Goal: Task Accomplishment & Management: Complete application form

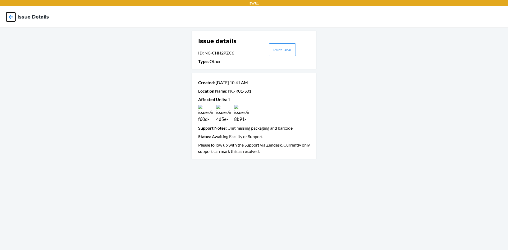
click at [13, 15] on icon at bounding box center [10, 16] width 9 height 9
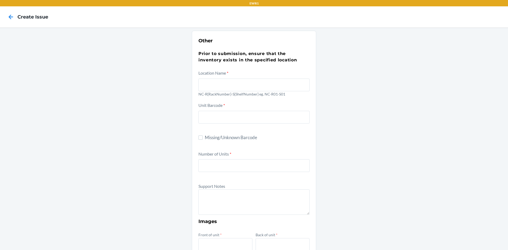
click at [12, 15] on icon at bounding box center [10, 16] width 9 height 9
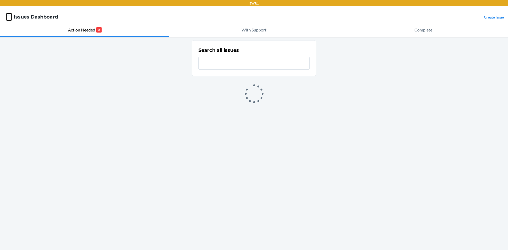
click at [8, 18] on icon "button" at bounding box center [8, 16] width 5 height 5
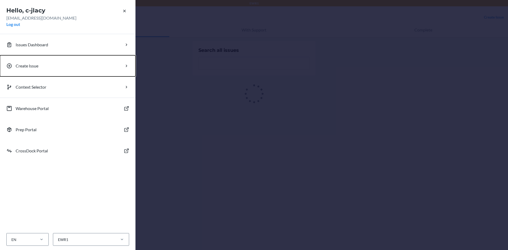
click at [26, 66] on p "Create Issue" at bounding box center [27, 66] width 23 height 6
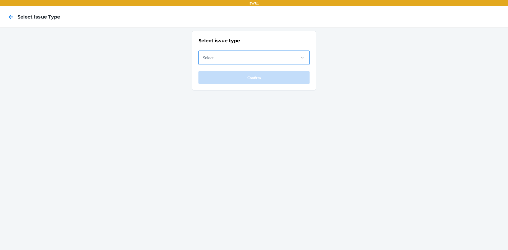
click at [226, 59] on div "Select..." at bounding box center [247, 58] width 97 height 14
click at [204, 59] on input "Select..." at bounding box center [203, 58] width 1 height 6
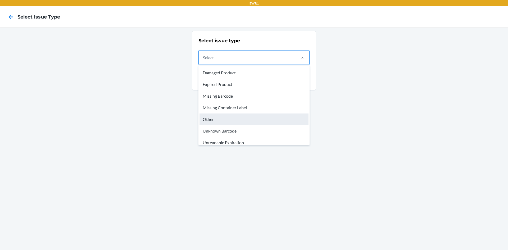
click at [219, 124] on div "Other" at bounding box center [254, 120] width 109 height 12
click at [204, 61] on input "option Other focused, 5 of 8. 8 results available. Use Up and Down to choose op…" at bounding box center [203, 58] width 1 height 6
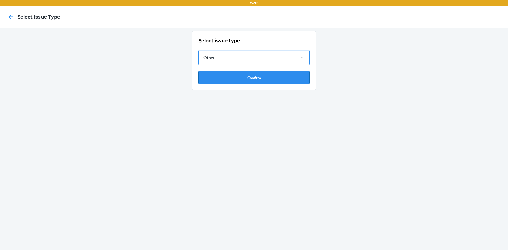
click at [232, 78] on button "Confirm" at bounding box center [254, 77] width 111 height 13
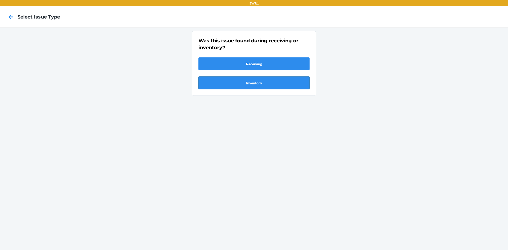
click at [230, 85] on button "Inventory" at bounding box center [254, 83] width 111 height 13
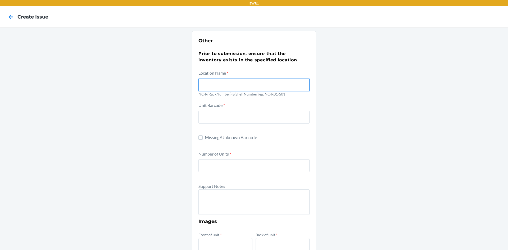
click at [225, 89] on input "text" at bounding box center [254, 85] width 111 height 13
type input "NC-R01-S01"
click at [415, 113] on div "Other Prior to submission, ensure that the inventory exists in the specified lo…" at bounding box center [254, 192] width 508 height 329
click at [199, 138] on input "Missing/Unknown Barcode" at bounding box center [201, 138] width 4 height 4
checkbox input "true"
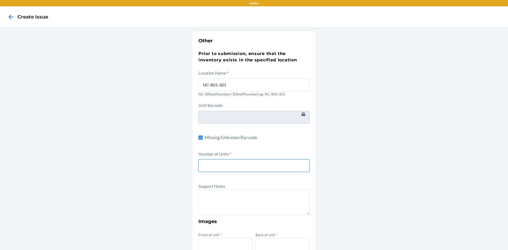
click at [210, 162] on input "number" at bounding box center [254, 165] width 111 height 13
type input "1"
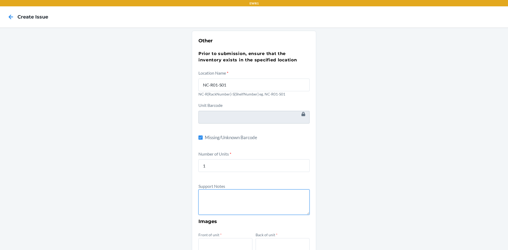
click at [216, 207] on textarea at bounding box center [254, 202] width 111 height 25
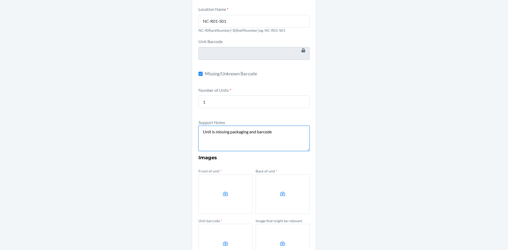
scroll to position [106, 0]
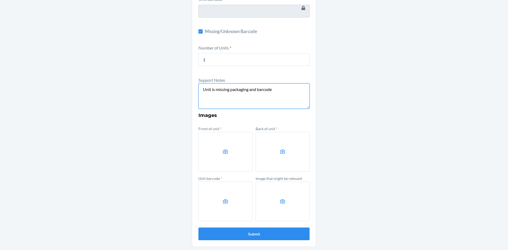
type textarea "Unit is missing packaging and barcode"
click at [223, 160] on label at bounding box center [226, 152] width 54 height 40
click at [0, 0] on input "file" at bounding box center [0, 0] width 0 height 0
click at [344, 147] on div "Other Prior to submission, ensure that the inventory exists in the specified lo…" at bounding box center [254, 85] width 508 height 329
click at [214, 146] on label at bounding box center [226, 152] width 54 height 40
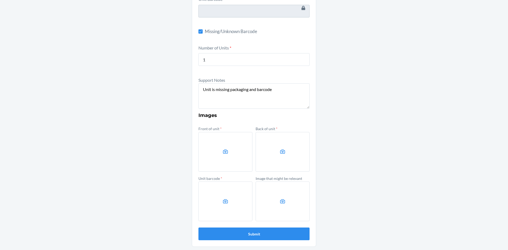
click at [0, 0] on input "file" at bounding box center [0, 0] width 0 height 0
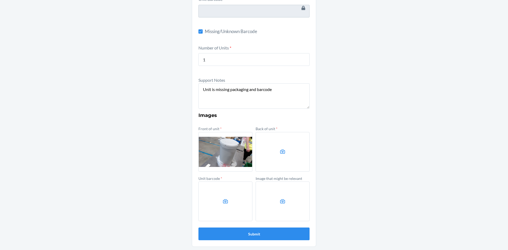
click at [282, 154] on icon at bounding box center [282, 152] width 5 height 4
click at [0, 0] on input "file" at bounding box center [0, 0] width 0 height 0
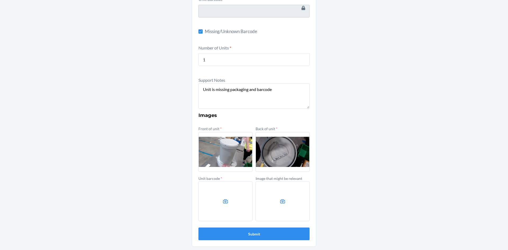
click at [222, 205] on label at bounding box center [226, 202] width 54 height 40
click at [0, 0] on input "file" at bounding box center [0, 0] width 0 height 0
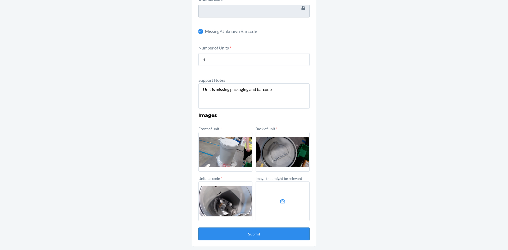
click at [251, 237] on button "Submit" at bounding box center [254, 234] width 111 height 13
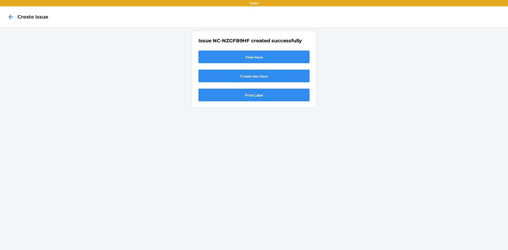
scroll to position [0, 0]
click at [262, 54] on link "View Issue" at bounding box center [254, 57] width 111 height 13
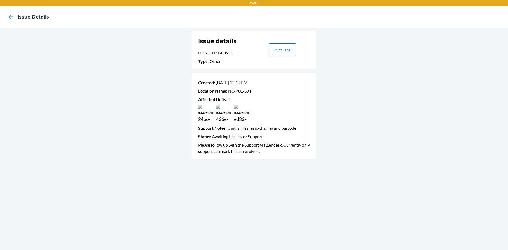
click at [279, 52] on button "Print Label" at bounding box center [282, 49] width 27 height 13
click at [11, 16] on icon at bounding box center [10, 16] width 9 height 9
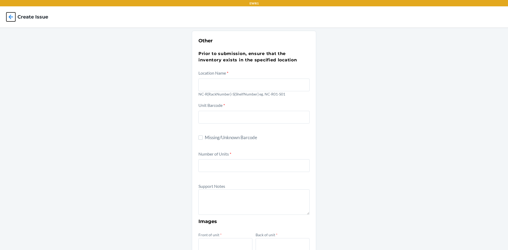
click at [11, 16] on icon at bounding box center [10, 16] width 9 height 9
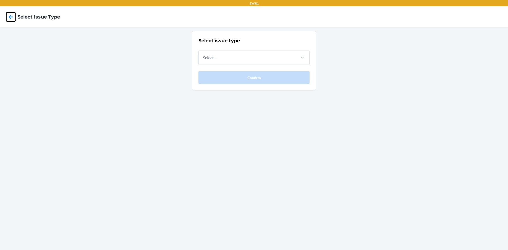
click at [11, 16] on icon at bounding box center [10, 16] width 9 height 9
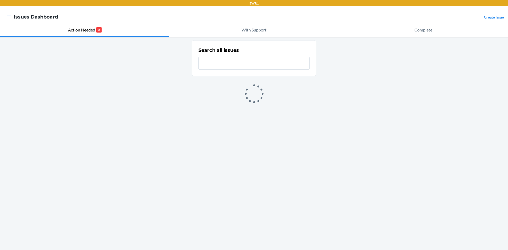
click at [6, 17] on div at bounding box center [9, 16] width 10 height 11
click at [9, 18] on icon "button" at bounding box center [9, 17] width 5 height 3
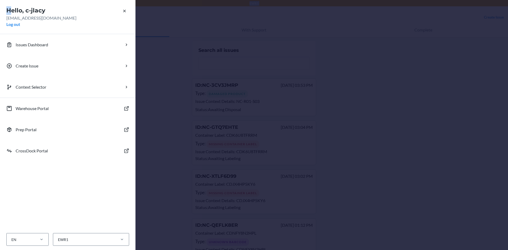
drag, startPoint x: 153, startPoint y: -23, endPoint x: 165, endPoint y: -23, distance: 12.4
click at [165, 0] on html "EWR1 Hello, c-jlacy [EMAIL_ADDRESS][DOMAIN_NAME] Log out Issues Dashboard Creat…" at bounding box center [254, 125] width 508 height 250
click at [42, 69] on button "Create Issue" at bounding box center [68, 65] width 136 height 21
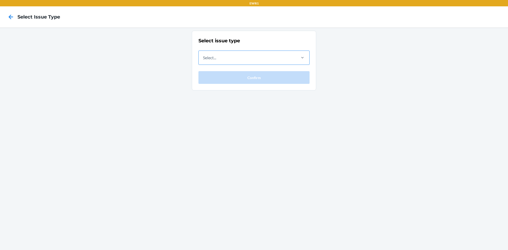
click at [217, 55] on div "Select..." at bounding box center [247, 58] width 97 height 14
click at [204, 55] on input "Select..." at bounding box center [203, 58] width 1 height 6
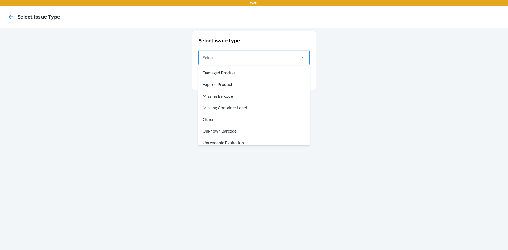
click at [351, 49] on div "Select issue type option Damaged Product focused, 1 of 8. 8 results available. …" at bounding box center [254, 139] width 508 height 223
